Goal: Task Accomplishment & Management: Use online tool/utility

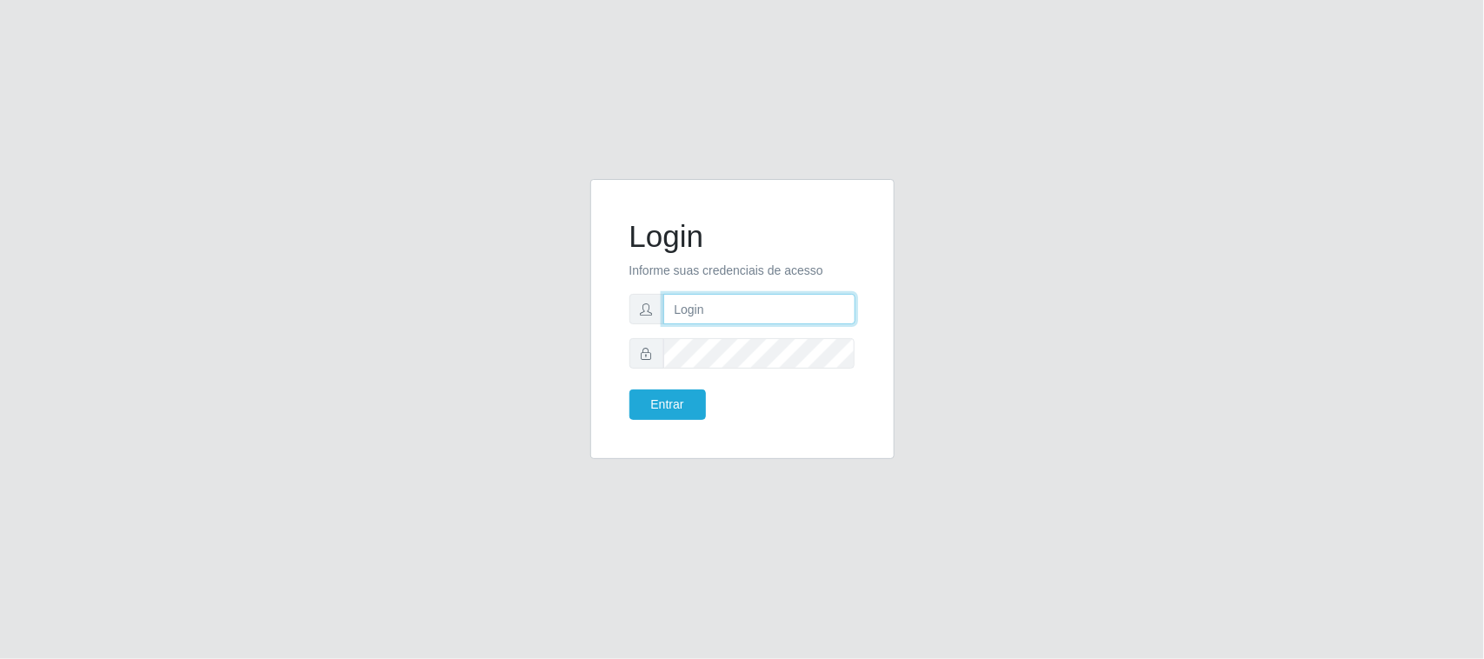
click at [731, 310] on input "text" at bounding box center [759, 309] width 192 height 30
type input "[EMAIL_ADDRESS][DOMAIN_NAME]"
click at [630, 390] on button "Entrar" at bounding box center [668, 405] width 77 height 30
click at [650, 426] on div "Login Informe suas credenciais de acesso [EMAIL_ADDRESS][DOMAIN_NAME] Entrar" at bounding box center [742, 319] width 261 height 237
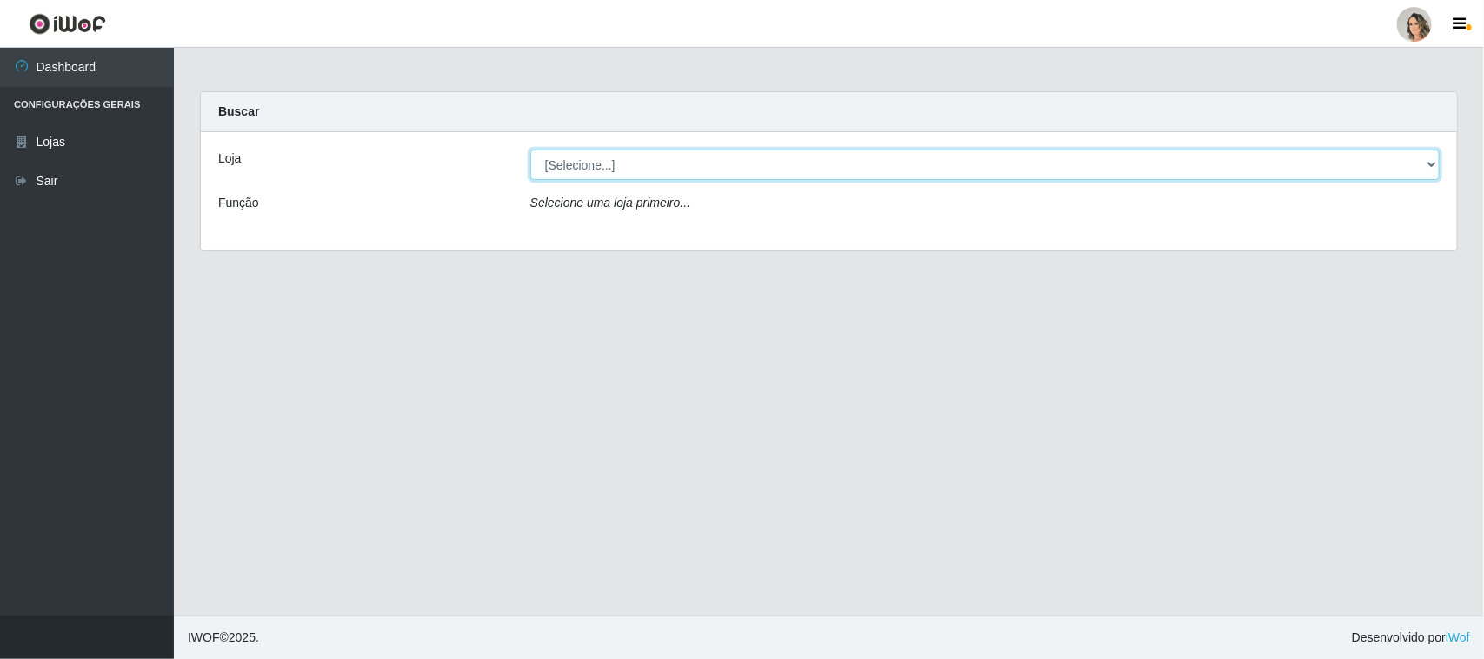
click at [1436, 168] on select "[Selecione...] Nordestão - [GEOGRAPHIC_DATA]" at bounding box center [984, 165] width 909 height 30
select select "382"
click at [530, 150] on select "[Selecione...] Nordestão - [GEOGRAPHIC_DATA]" at bounding box center [984, 165] width 909 height 30
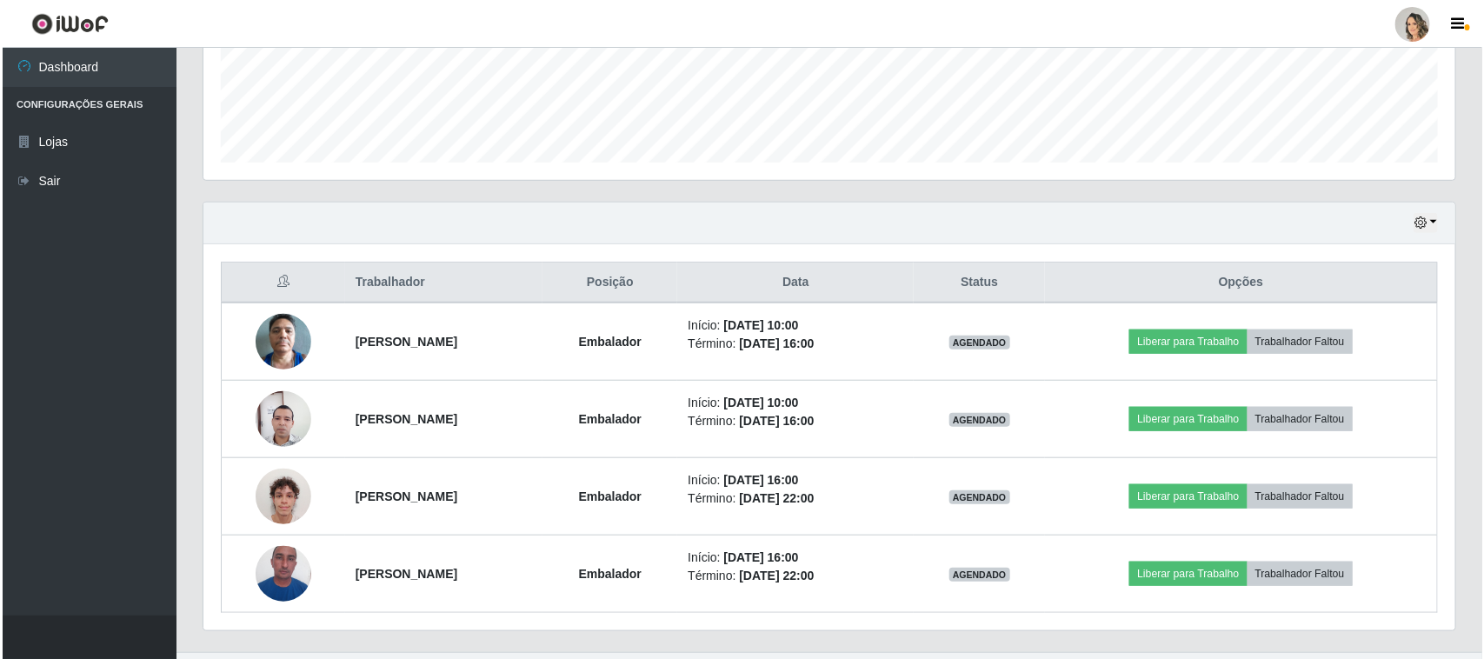
scroll to position [497, 0]
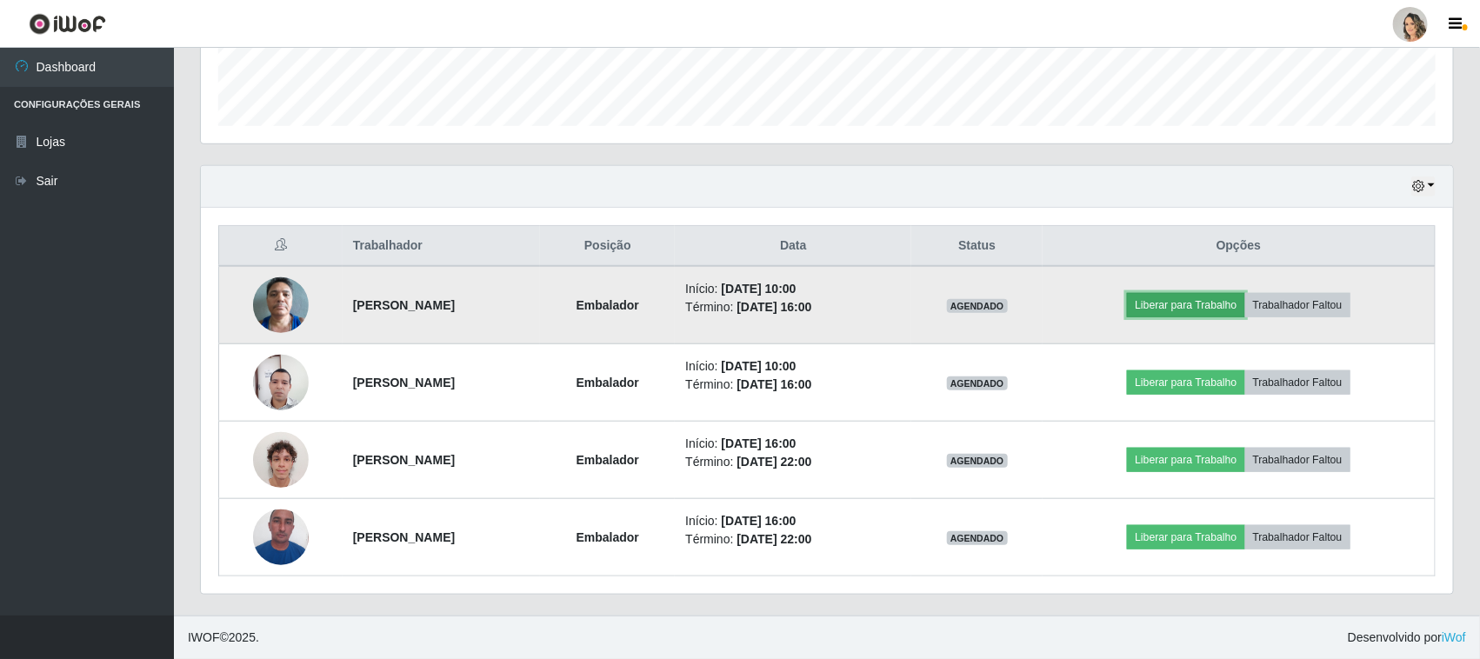
click at [1230, 294] on button "Liberar para Trabalho" at bounding box center [1185, 305] width 117 height 24
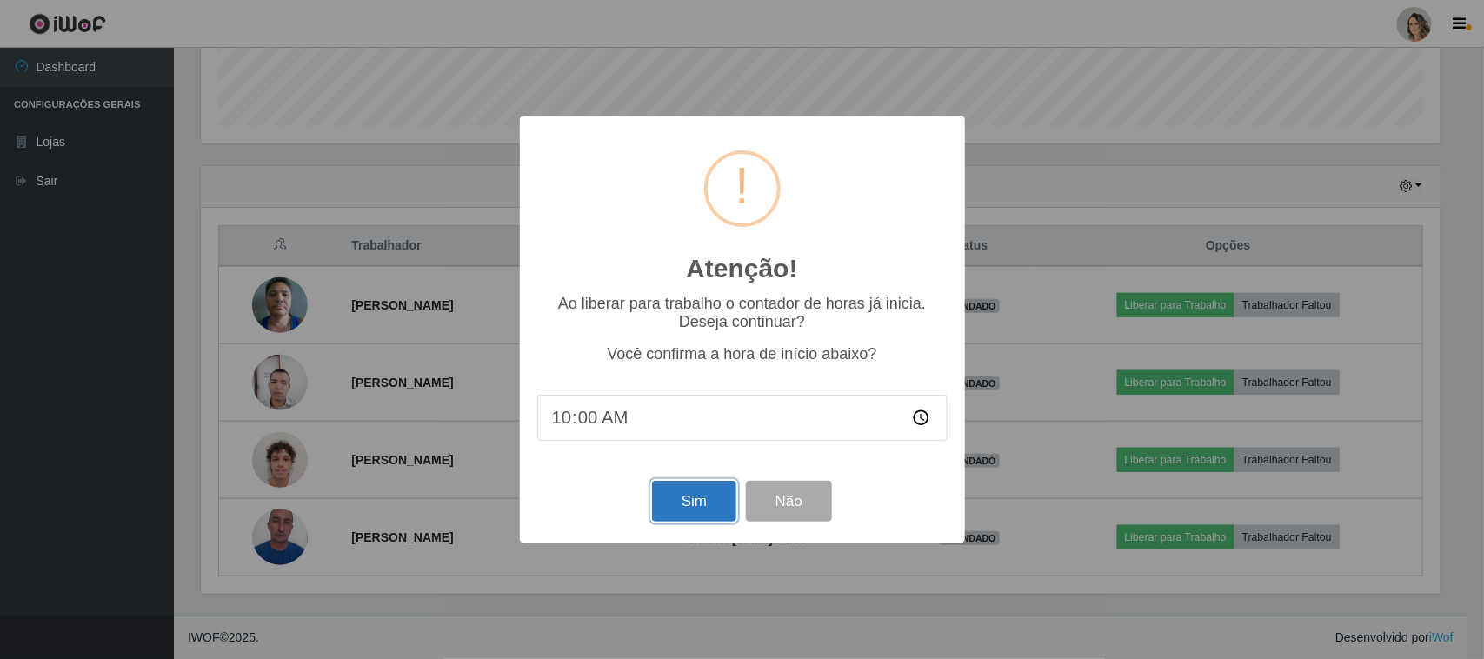
click at [707, 514] on button "Sim" at bounding box center [694, 501] width 84 height 41
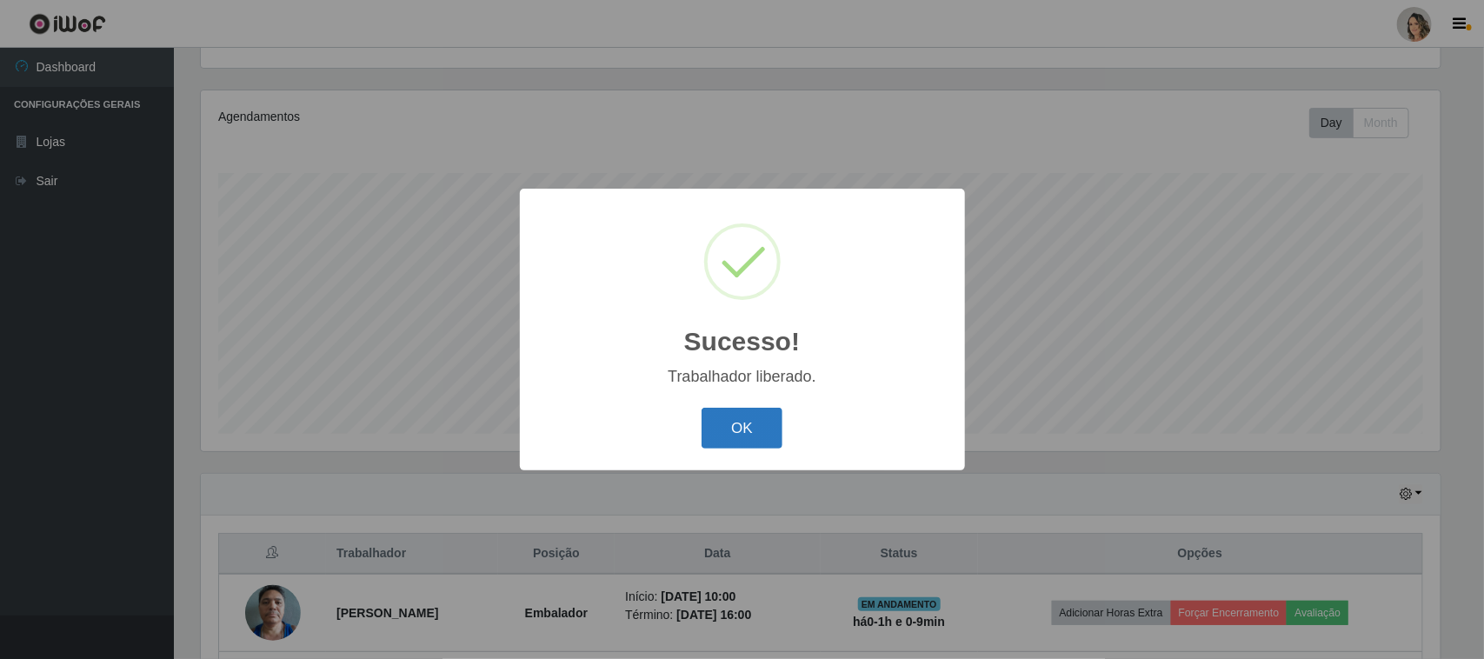
click at [757, 429] on button "OK" at bounding box center [742, 428] width 81 height 41
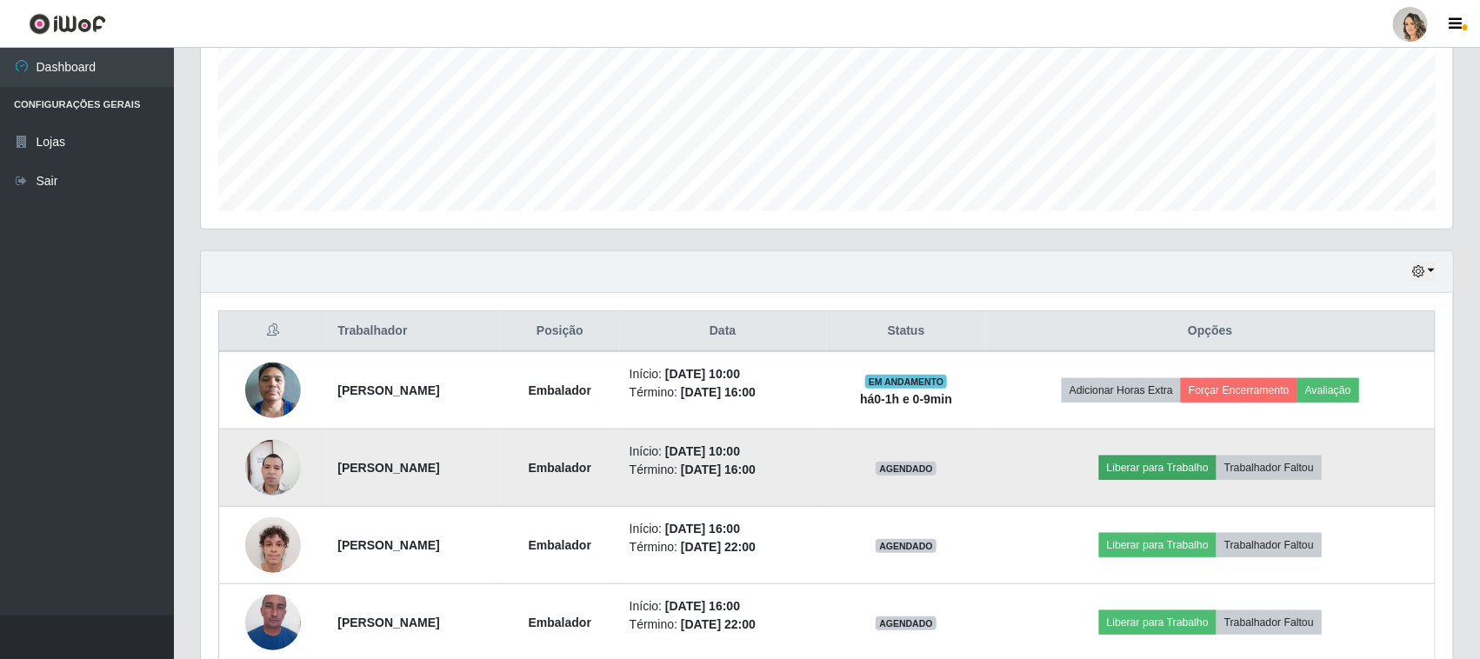
scroll to position [497, 0]
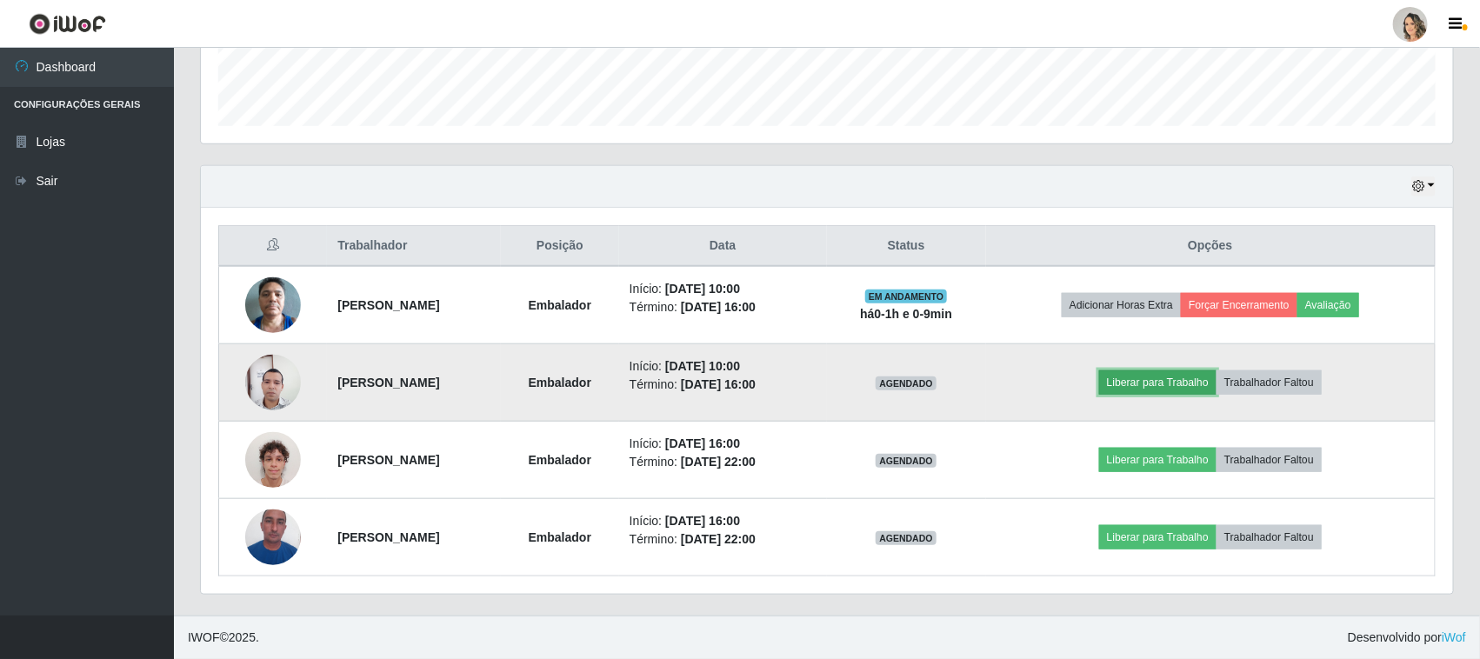
click at [1202, 381] on button "Liberar para Trabalho" at bounding box center [1157, 382] width 117 height 24
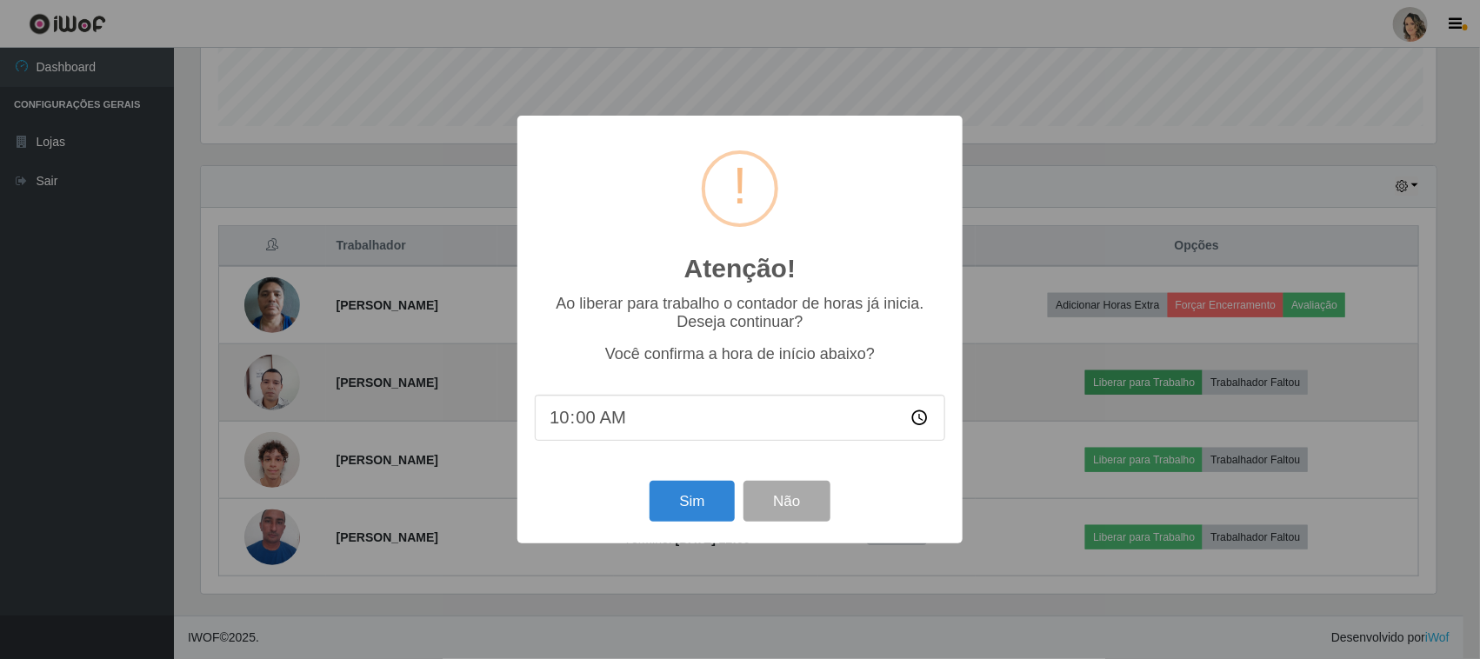
scroll to position [362, 1240]
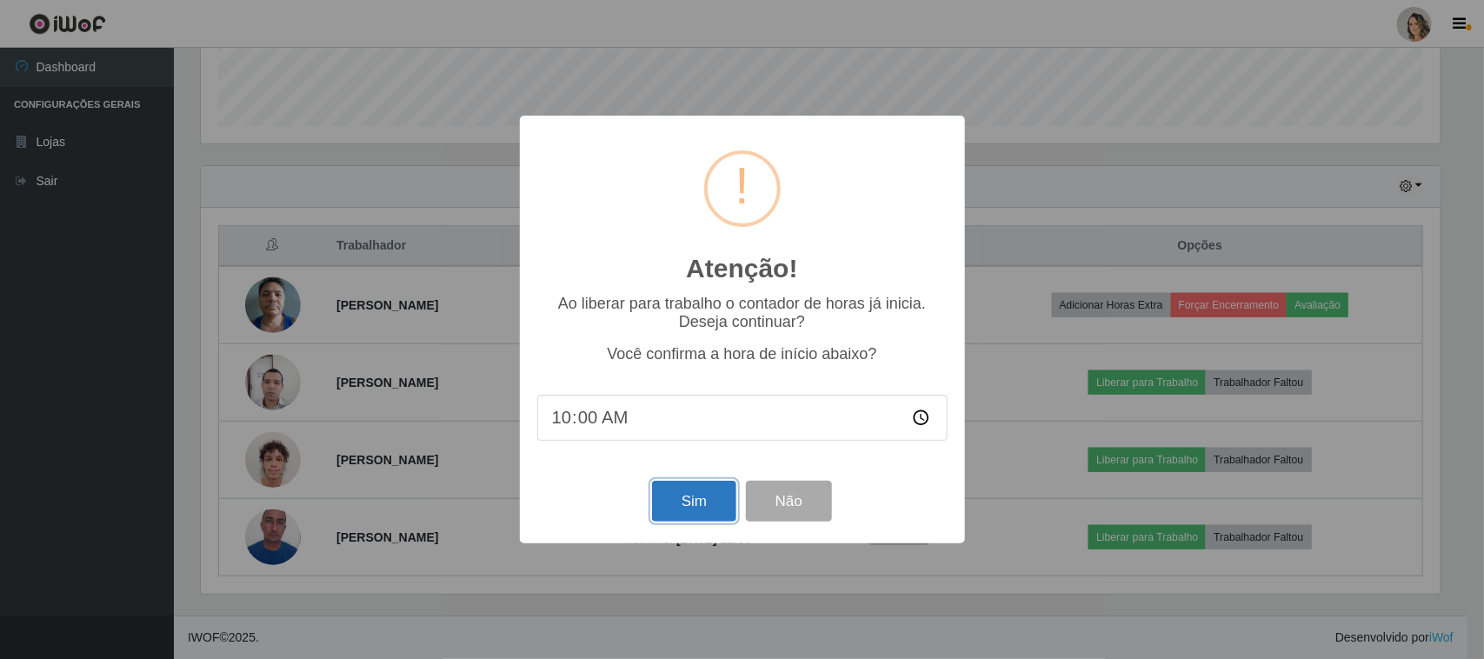
click at [713, 517] on button "Sim" at bounding box center [694, 501] width 84 height 41
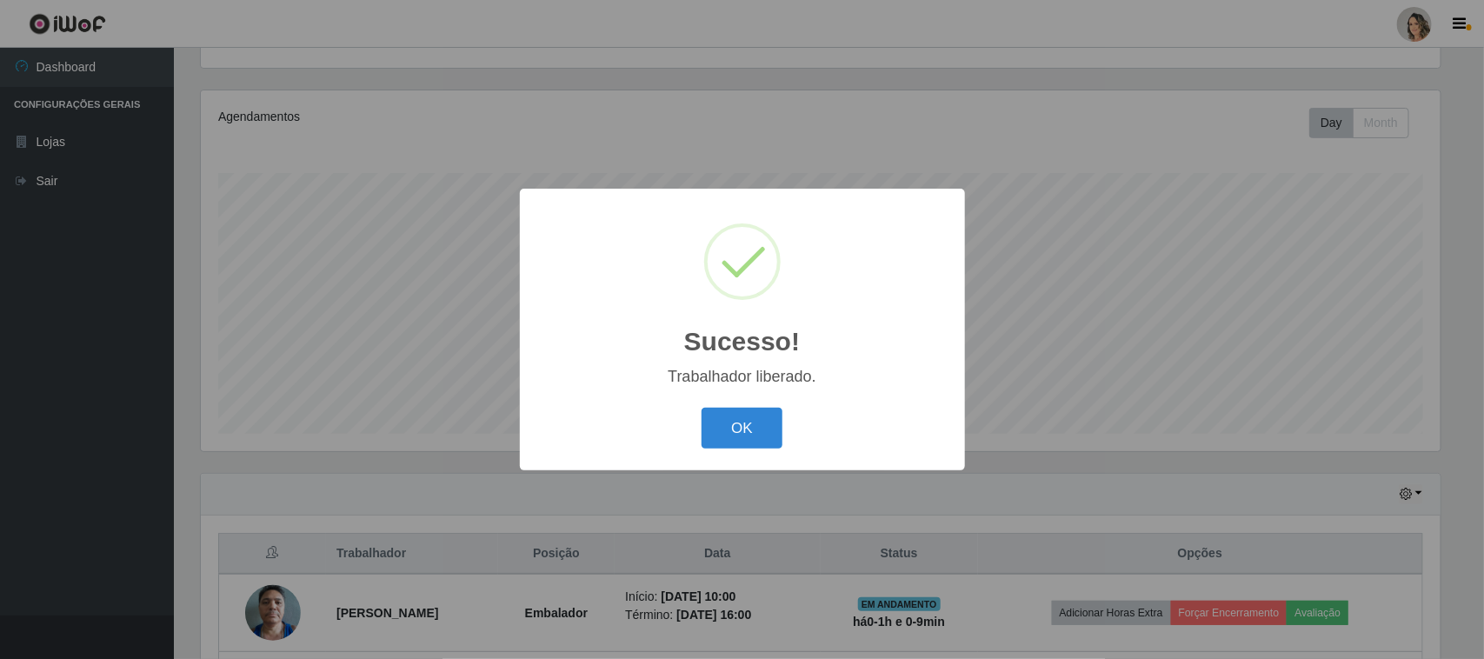
drag, startPoint x: 739, startPoint y: 423, endPoint x: 1045, endPoint y: 105, distance: 441.5
click at [744, 423] on button "OK" at bounding box center [742, 428] width 81 height 41
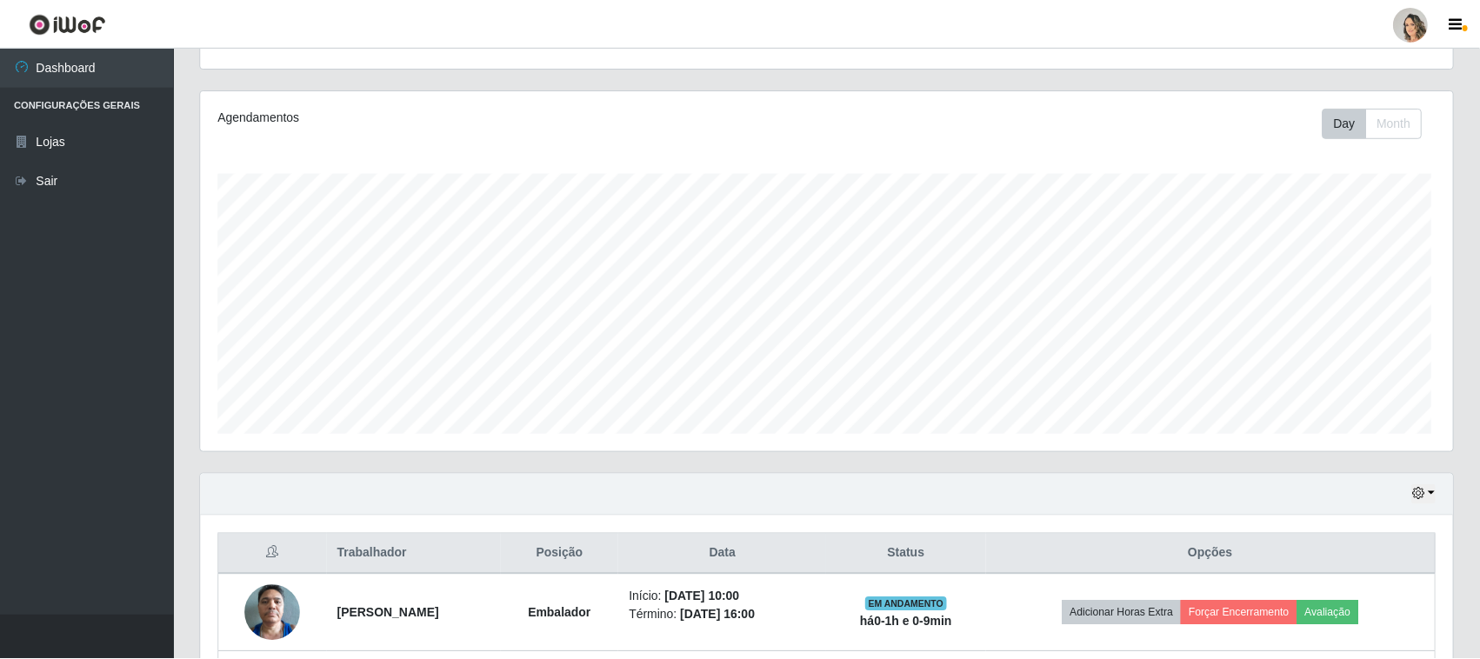
scroll to position [362, 1252]
